Goal: Check status: Check status

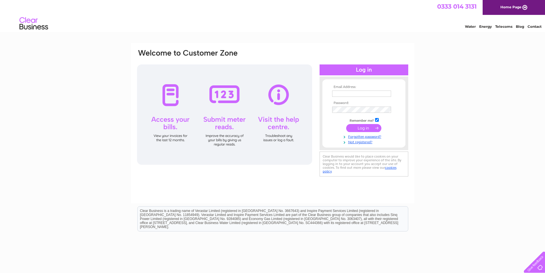
type input "admin@forcessupport.uk"
click at [208, 187] on div "Email Address: admin@forcessupport.uk Password:" at bounding box center [272, 123] width 283 height 160
click at [352, 127] on input "submit" at bounding box center [363, 128] width 35 height 8
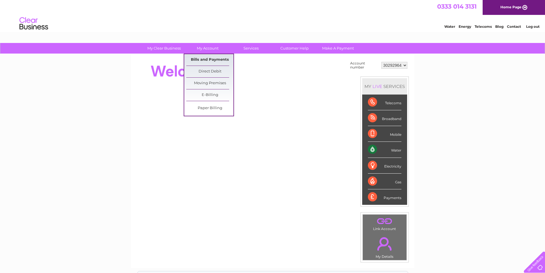
click at [202, 59] on link "Bills and Payments" at bounding box center [209, 59] width 47 height 11
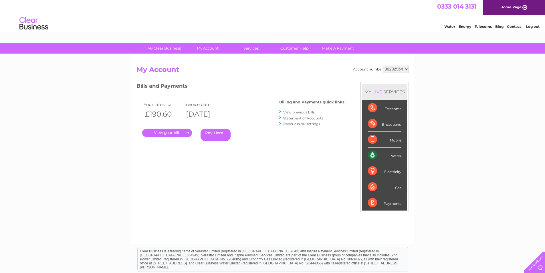
click at [164, 134] on link "." at bounding box center [167, 132] width 50 height 8
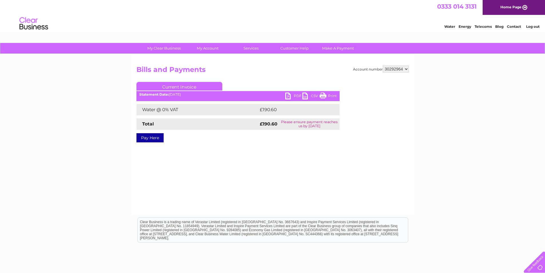
click at [295, 96] on link "PDF" at bounding box center [293, 96] width 17 height 8
